Goal: Use online tool/utility: Utilize a website feature to perform a specific function

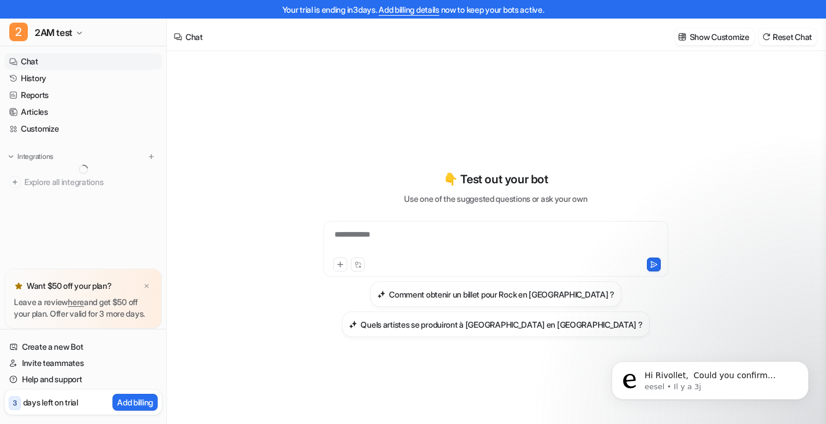
type textarea "**********"
click at [670, 187] on div "**********" at bounding box center [496, 253] width 427 height 166
click at [146, 282] on img at bounding box center [146, 286] width 7 height 8
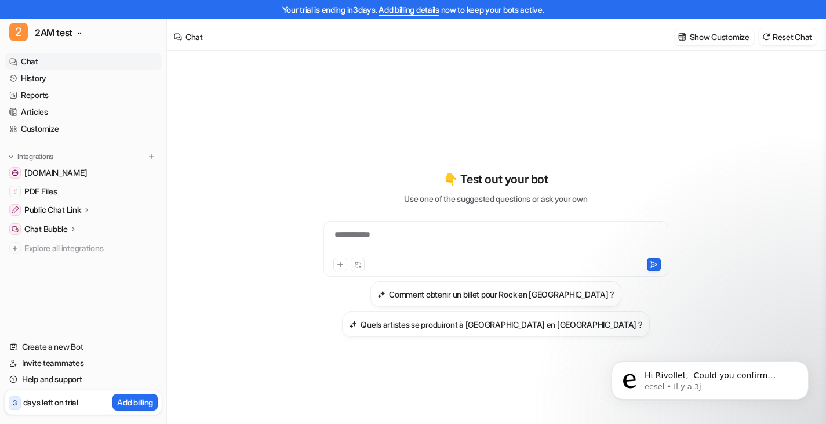
click at [90, 208] on icon at bounding box center [86, 209] width 8 height 9
click at [37, 230] on p "Overview" at bounding box center [50, 227] width 35 height 12
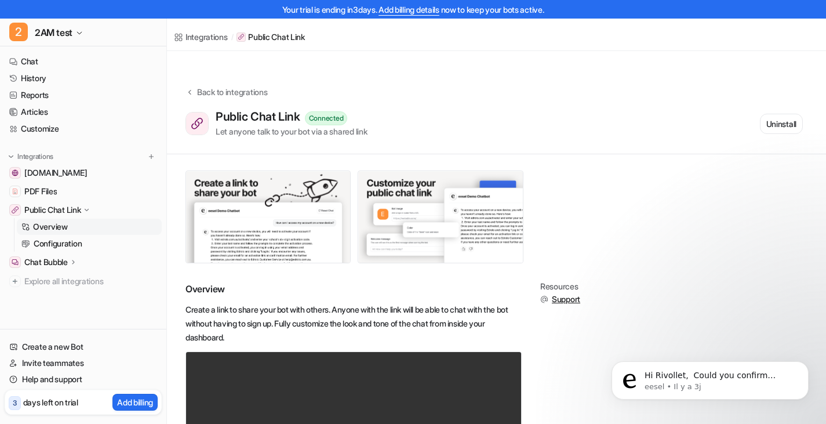
click at [200, 112] on rect at bounding box center [204, 130] width 37 height 37
click at [226, 86] on div "Back to integrations" at bounding box center [231, 92] width 74 height 12
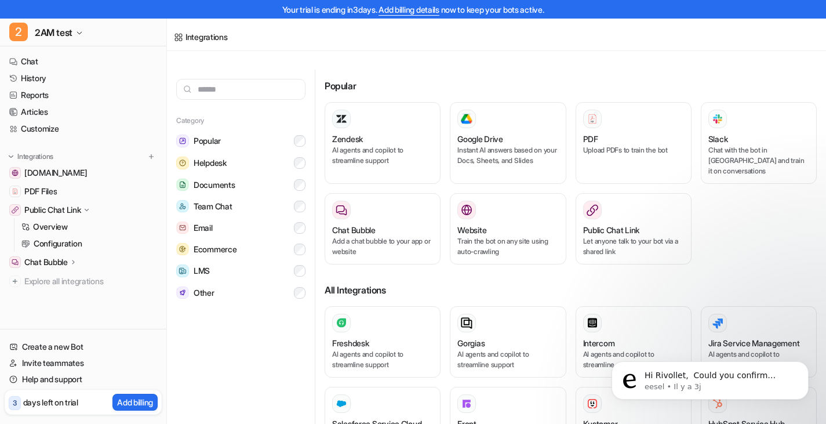
click at [71, 208] on p "Public Chat Link" at bounding box center [52, 210] width 57 height 12
click at [66, 212] on p "Public Chat Link" at bounding box center [52, 210] width 57 height 12
click at [61, 260] on p "Chat Bubble" at bounding box center [45, 262] width 43 height 12
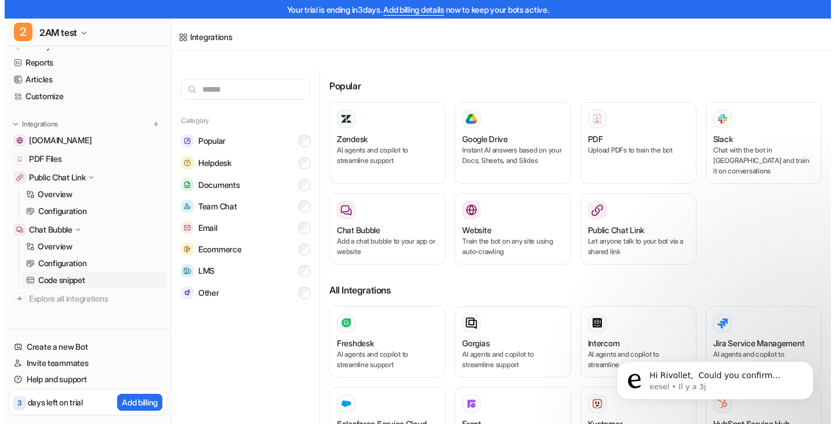
scroll to position [36, 0]
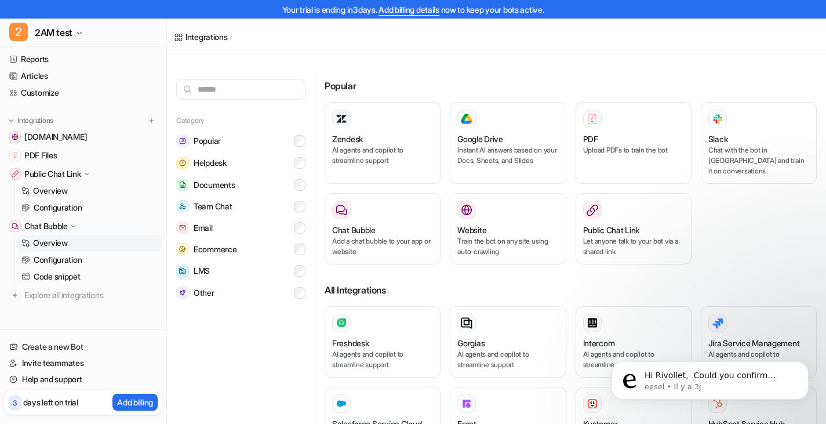
click at [55, 242] on p "Overview" at bounding box center [50, 243] width 35 height 12
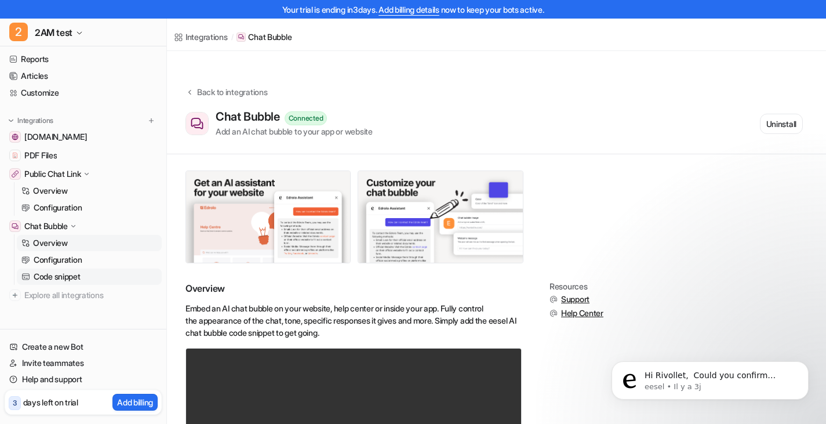
click at [71, 274] on p "Code snippet" at bounding box center [57, 277] width 47 height 12
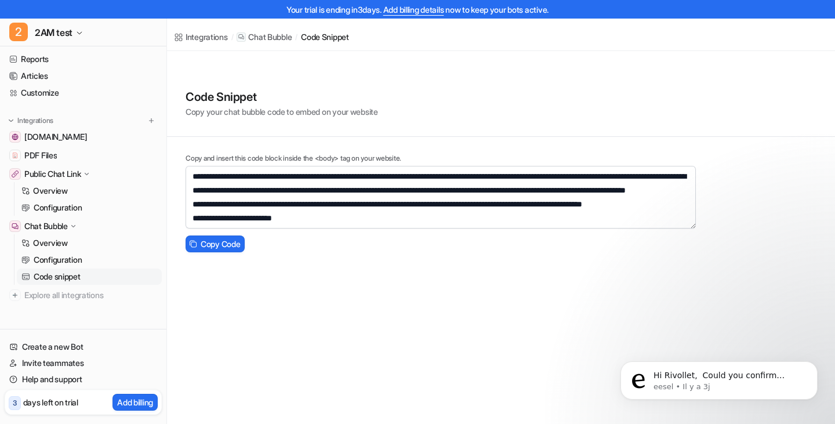
click at [71, 274] on p "Code snippet" at bounding box center [57, 277] width 47 height 12
click at [69, 258] on p "Configuration" at bounding box center [58, 260] width 48 height 12
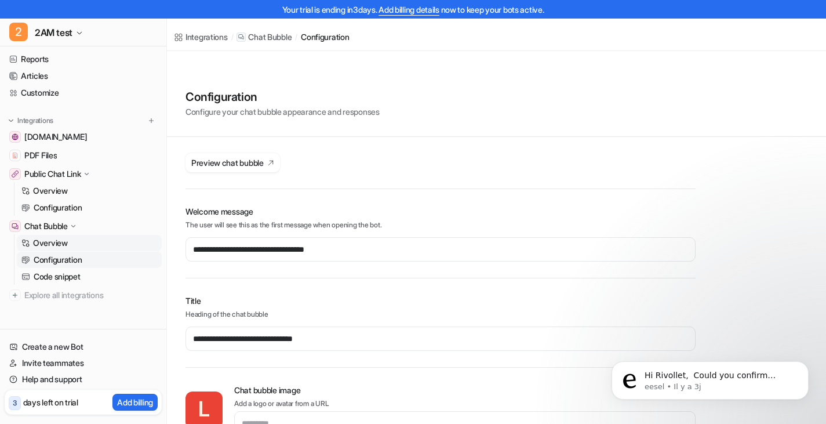
click at [56, 239] on p "Overview" at bounding box center [50, 243] width 35 height 12
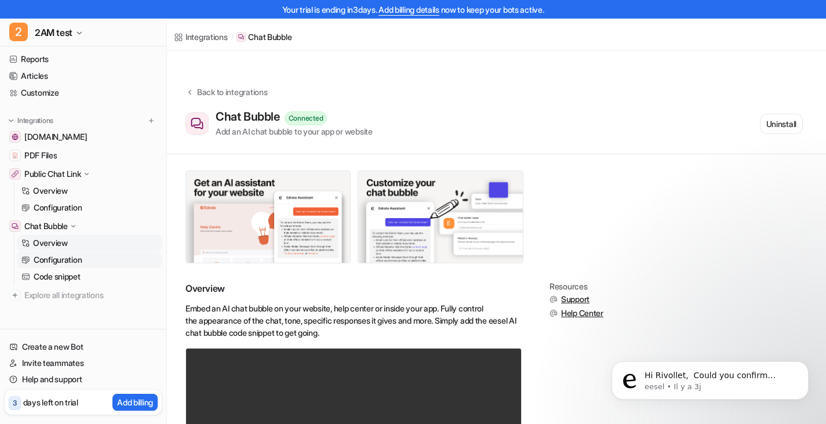
click at [63, 261] on p "Configuration" at bounding box center [58, 260] width 48 height 12
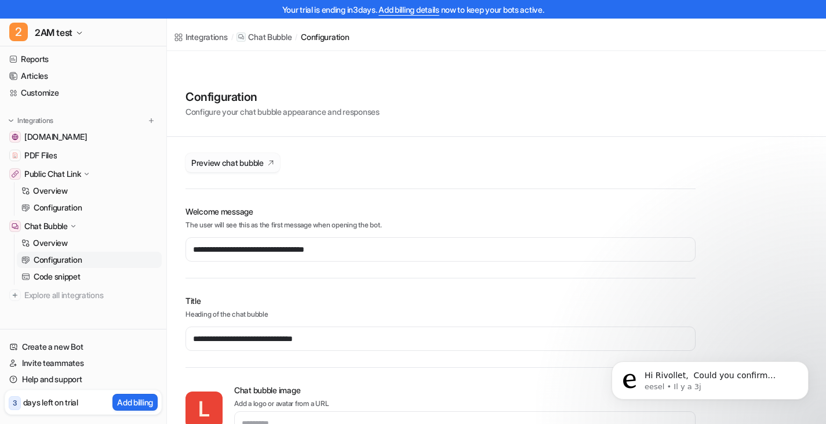
click at [253, 157] on span "Preview chat bubble" at bounding box center [227, 163] width 72 height 12
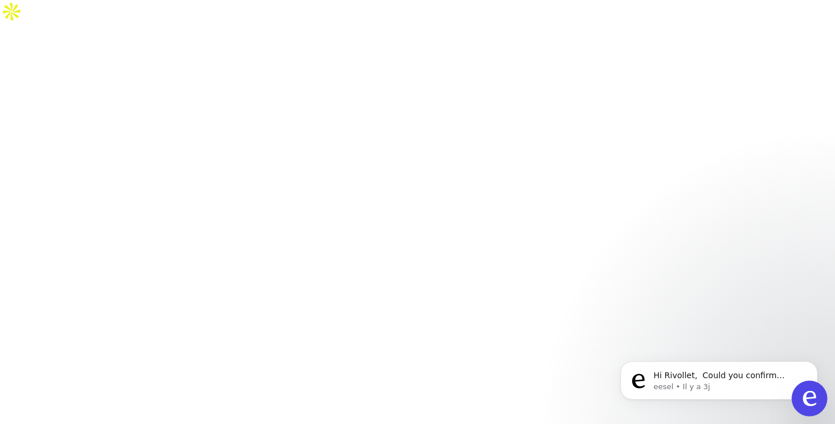
click at [820, 395] on button at bounding box center [809, 398] width 36 height 36
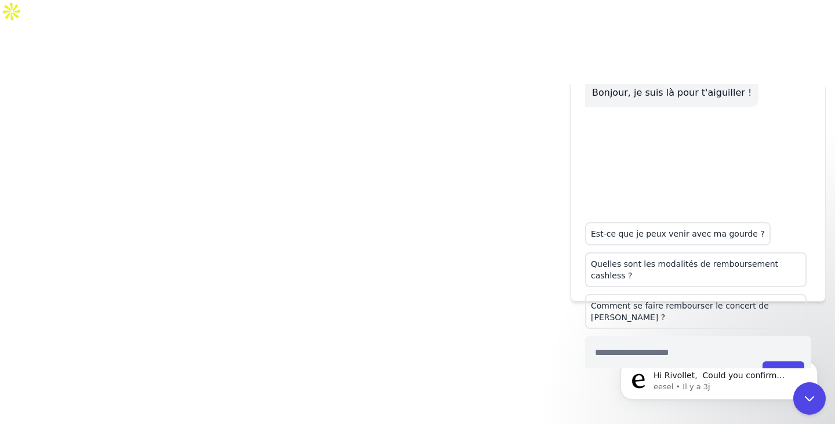
click at [820, 362] on div "Lenny, l'agent IA de Rock En Seine Bonjour, je suis là pour t'aiguiller ! Est-c…" at bounding box center [696, 226] width 260 height 284
click at [818, 368] on div "Lenny, l'agent IA de Rock En Seine Bonjour, je suis là pour t'aiguiller ! Est-c…" at bounding box center [696, 226] width 260 height 284
click at [809, 398] on icon at bounding box center [809, 398] width 15 height 15
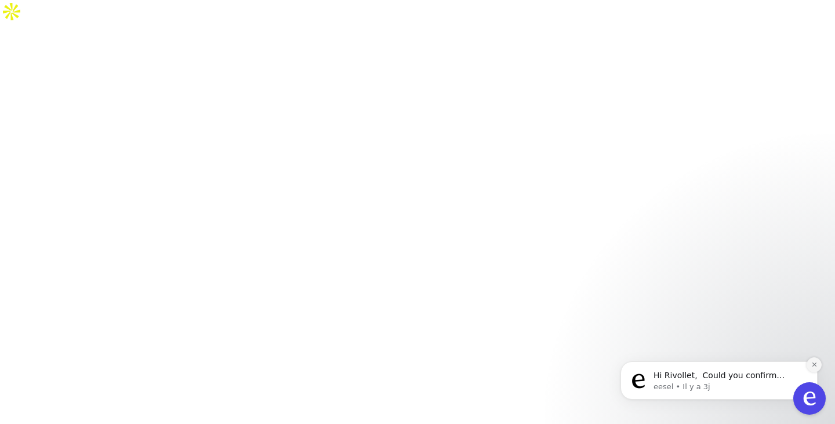
click at [816, 362] on icon "Dismiss notification" at bounding box center [814, 364] width 6 height 6
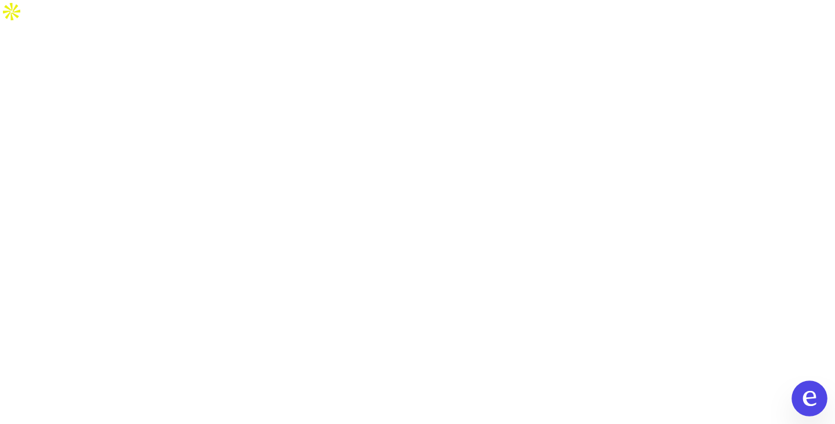
click at [807, 399] on icon at bounding box center [809, 398] width 15 height 15
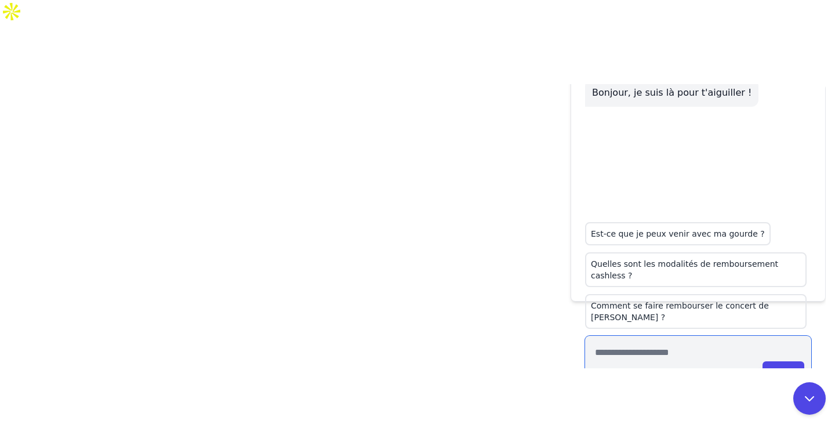
click at [622, 336] on textarea at bounding box center [698, 364] width 226 height 56
type textarea "**********"
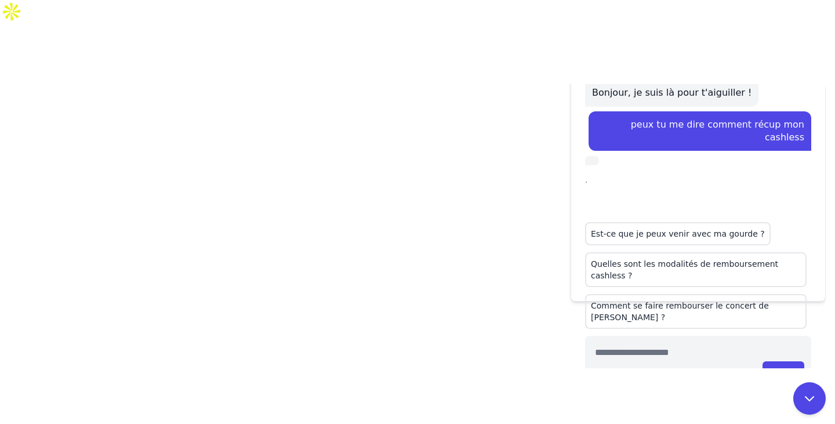
click at [779, 361] on button "Send" at bounding box center [783, 372] width 42 height 23
